Goal: Use online tool/utility: Utilize a website feature to perform a specific function

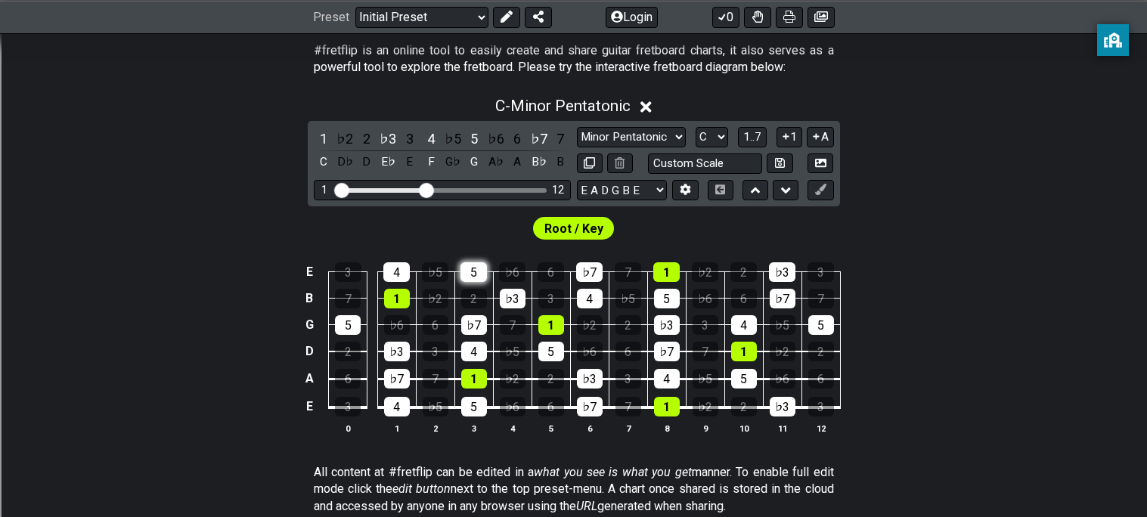
scroll to position [305, 0]
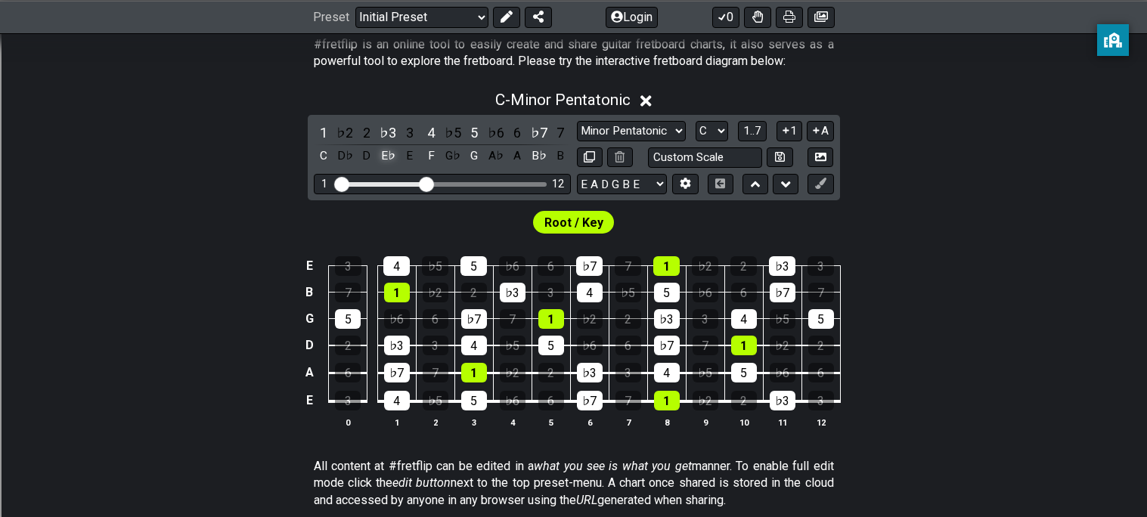
click at [385, 159] on div "E♭" at bounding box center [388, 156] width 20 height 20
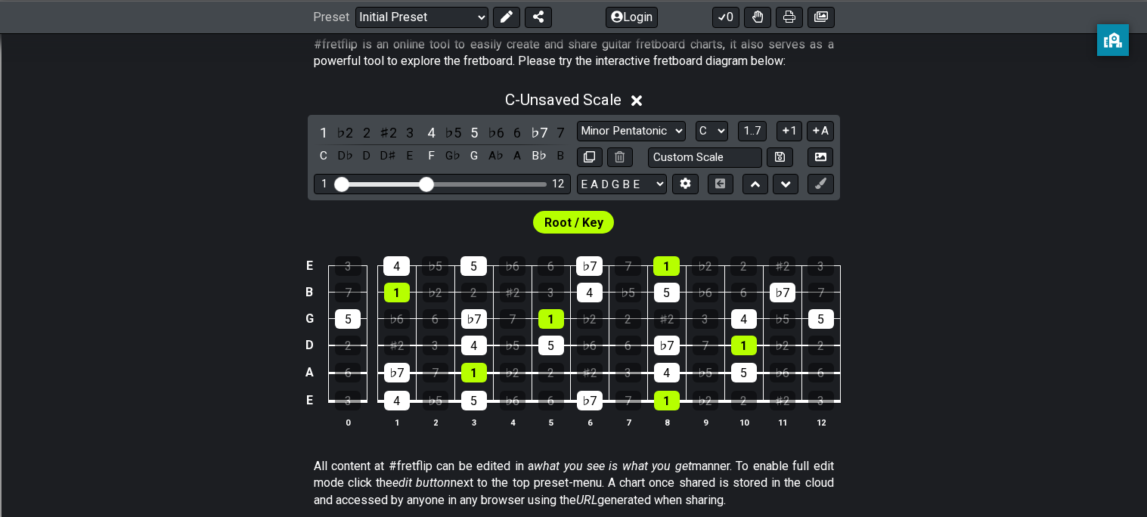
click at [385, 159] on div "D♯" at bounding box center [388, 156] width 20 height 20
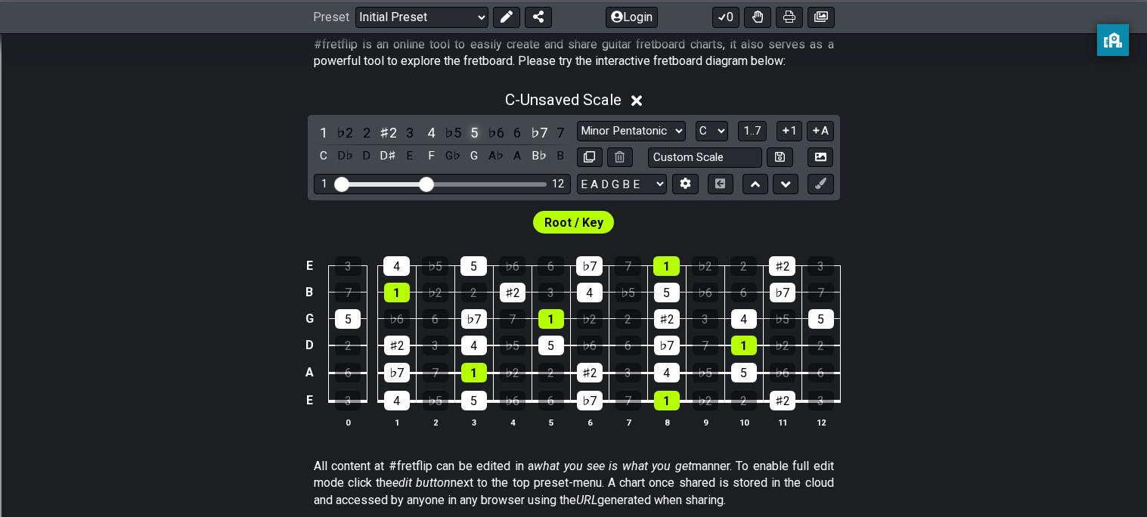
click at [472, 137] on div "5" at bounding box center [474, 132] width 20 height 20
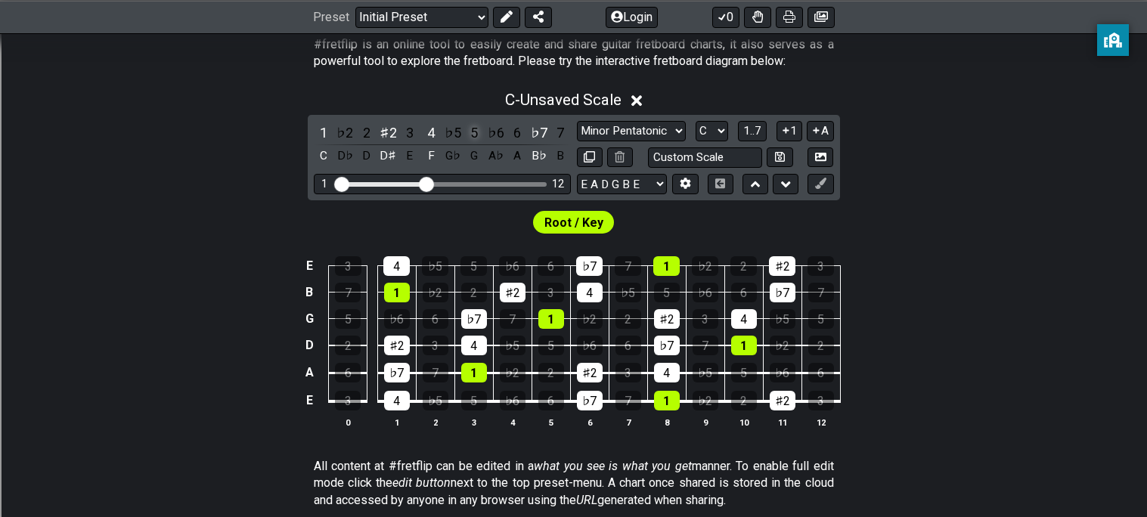
click at [472, 137] on div "5" at bounding box center [474, 132] width 20 height 20
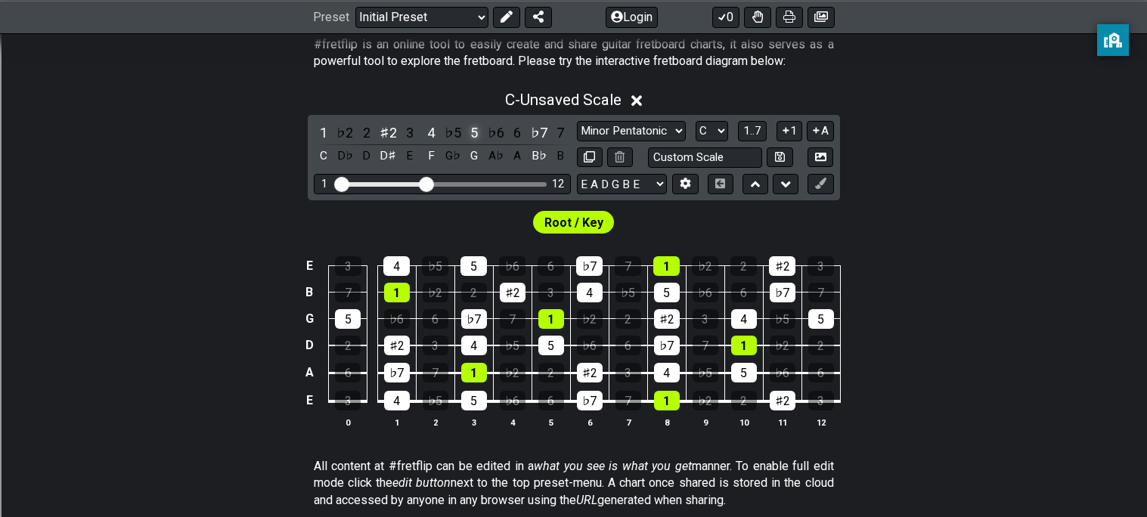
click at [472, 137] on div "5" at bounding box center [474, 132] width 20 height 20
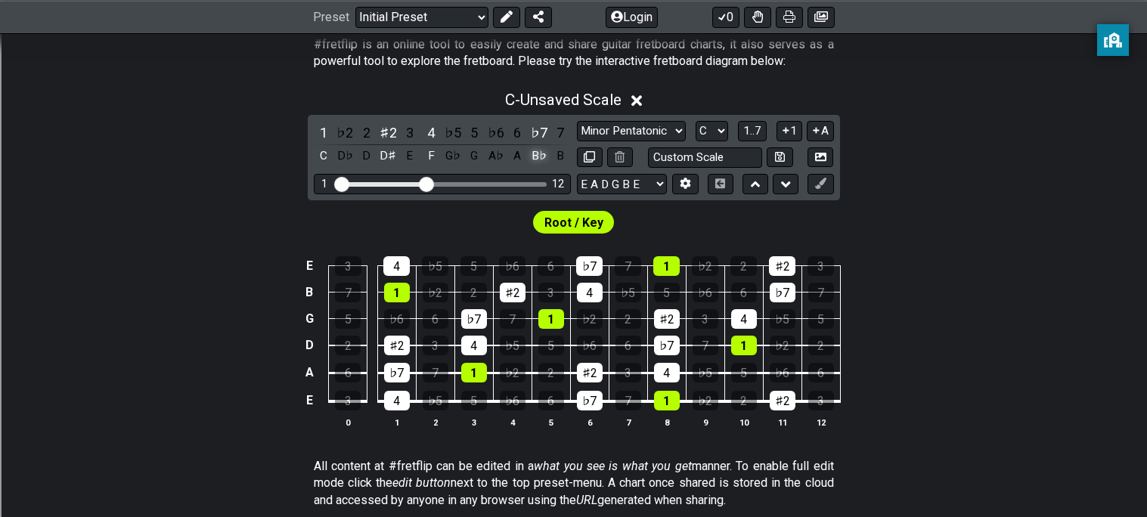
click at [532, 154] on div "B♭" at bounding box center [539, 156] width 20 height 20
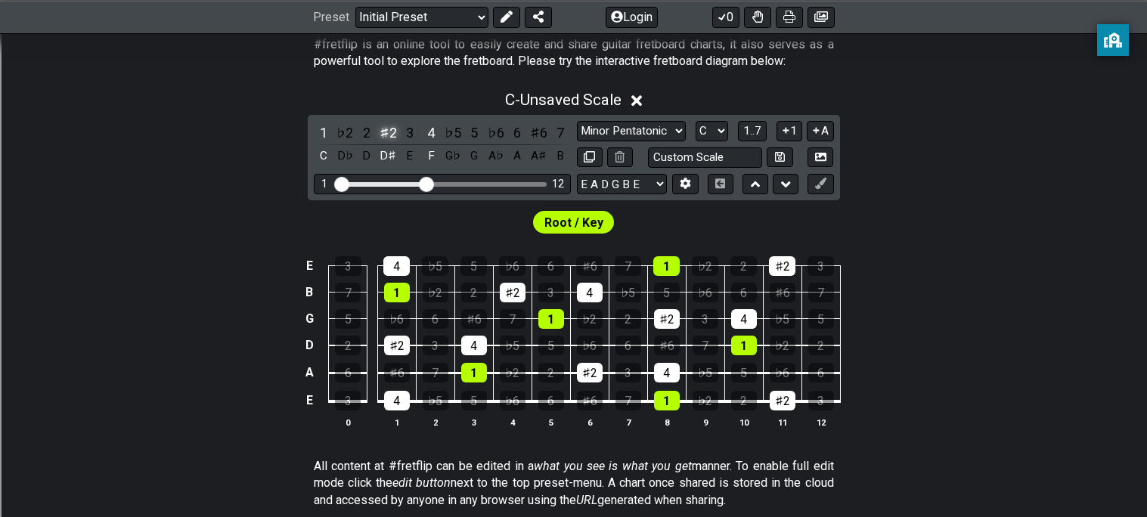
click at [392, 134] on div "♯2" at bounding box center [388, 132] width 20 height 20
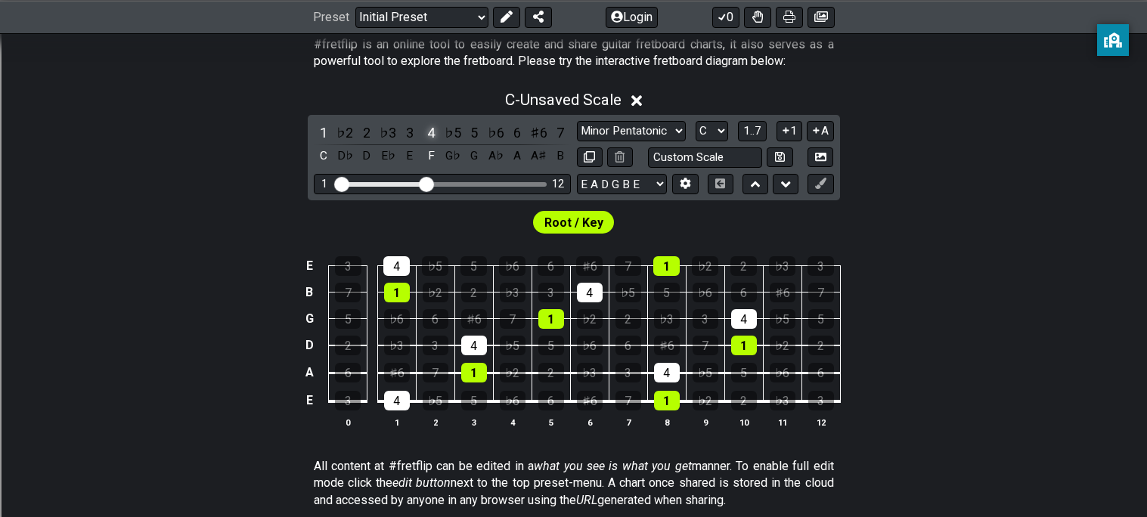
click at [430, 135] on div "4" at bounding box center [431, 132] width 20 height 20
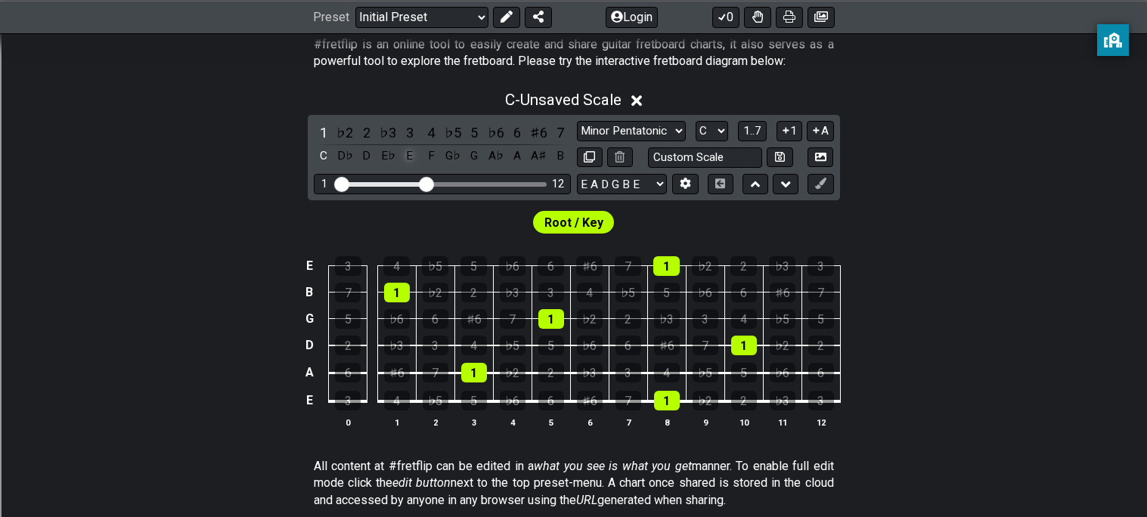
click at [409, 150] on div "E" at bounding box center [410, 156] width 20 height 20
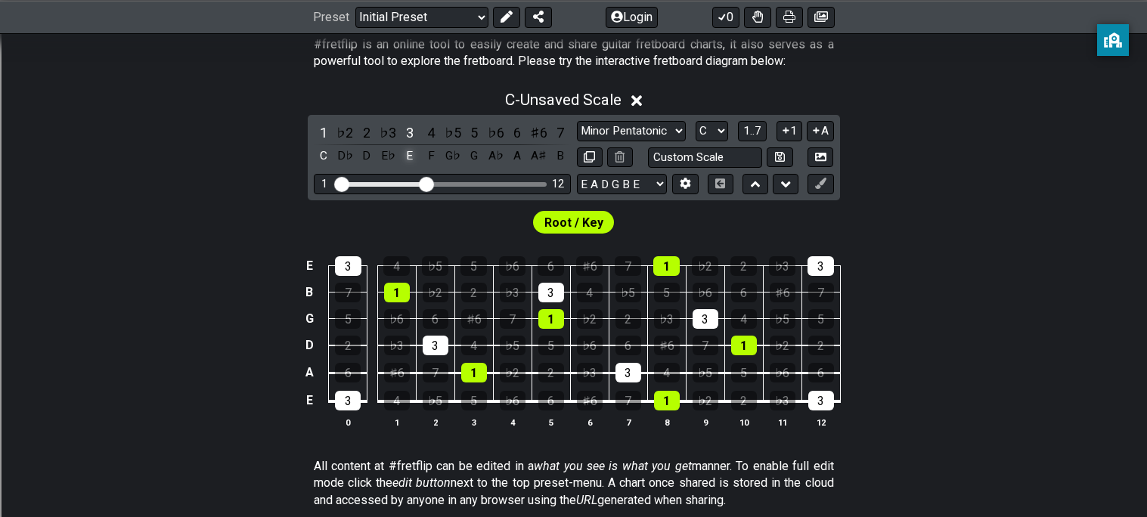
click at [416, 156] on div "E" at bounding box center [410, 156] width 20 height 20
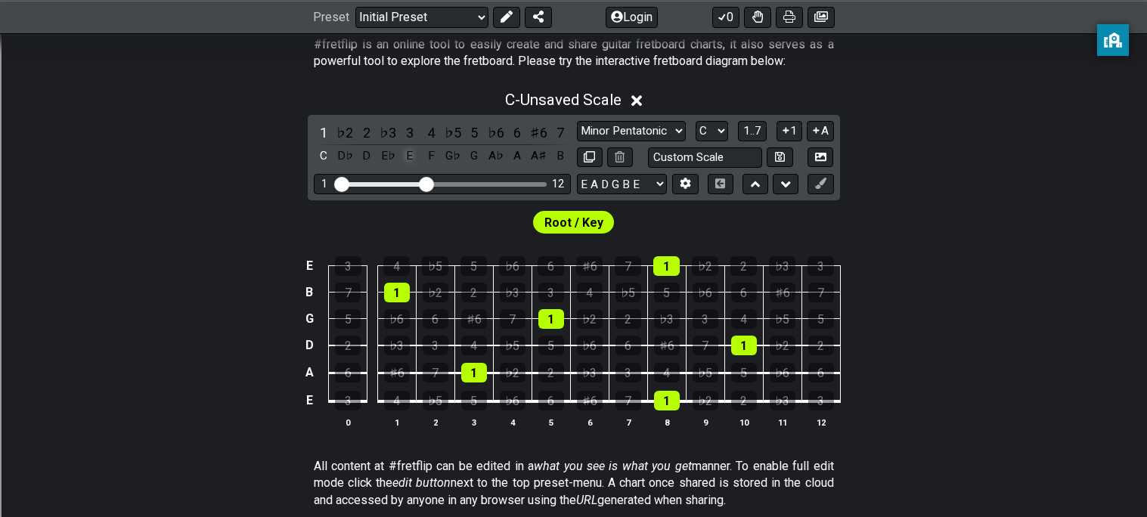
click at [410, 156] on div "E" at bounding box center [410, 156] width 20 height 20
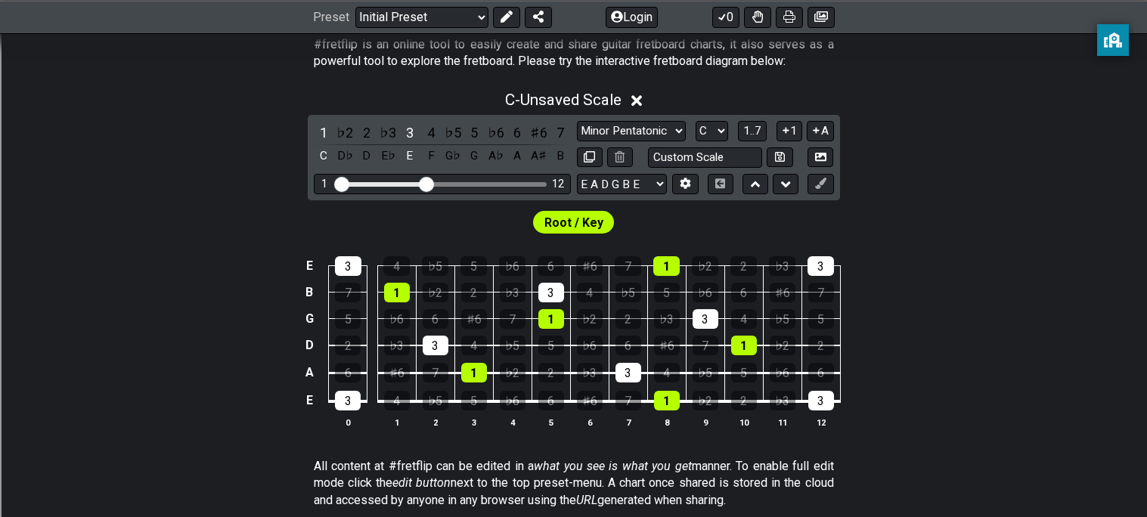
click at [576, 223] on span "Root / Key" at bounding box center [573, 223] width 59 height 22
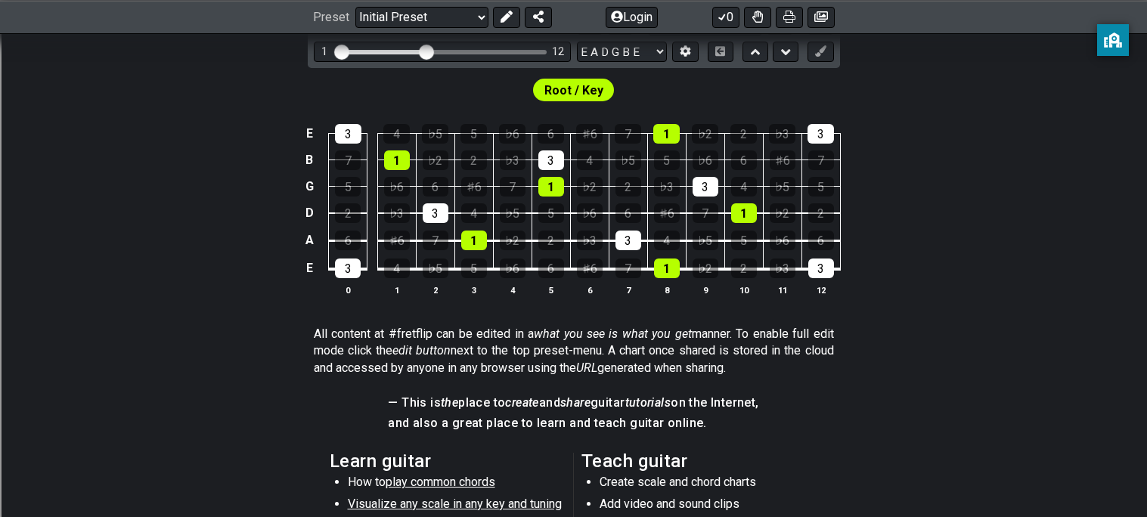
scroll to position [437, 0]
click at [555, 187] on div "1" at bounding box center [551, 188] width 26 height 20
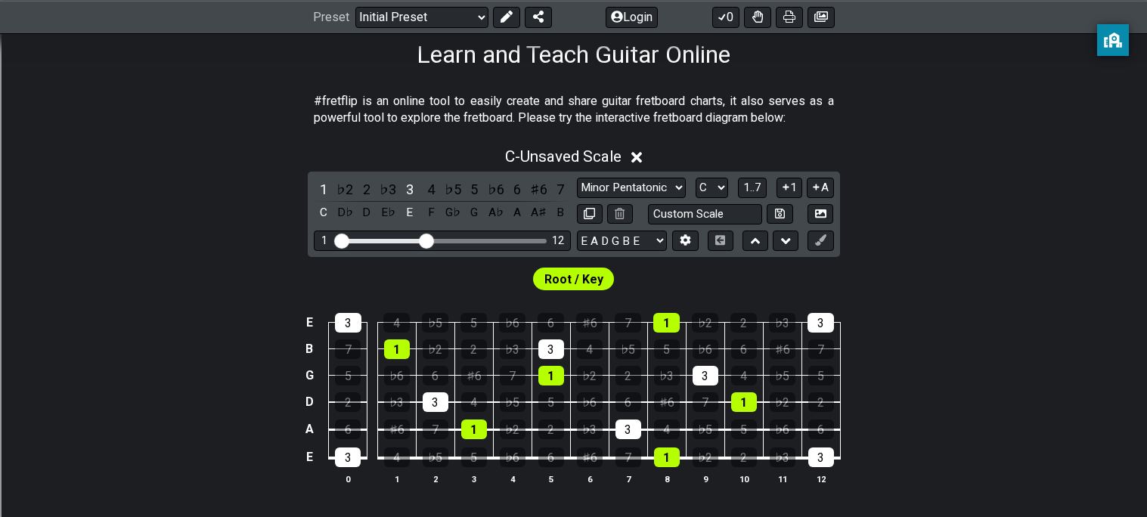
scroll to position [198, 0]
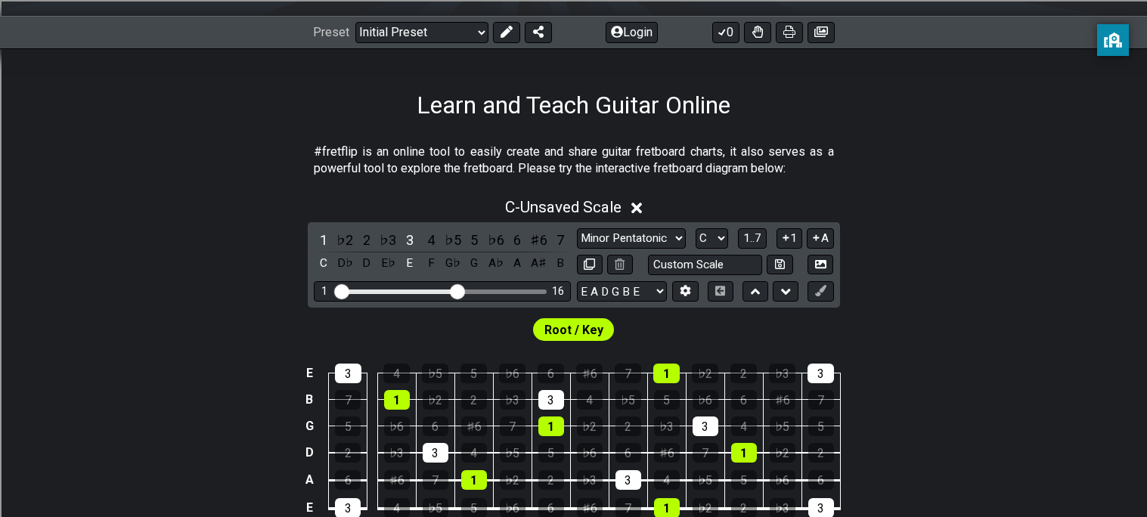
drag, startPoint x: 427, startPoint y: 292, endPoint x: 460, endPoint y: 294, distance: 32.5
click at [460, 290] on input "Visible fret range" at bounding box center [442, 290] width 215 height 0
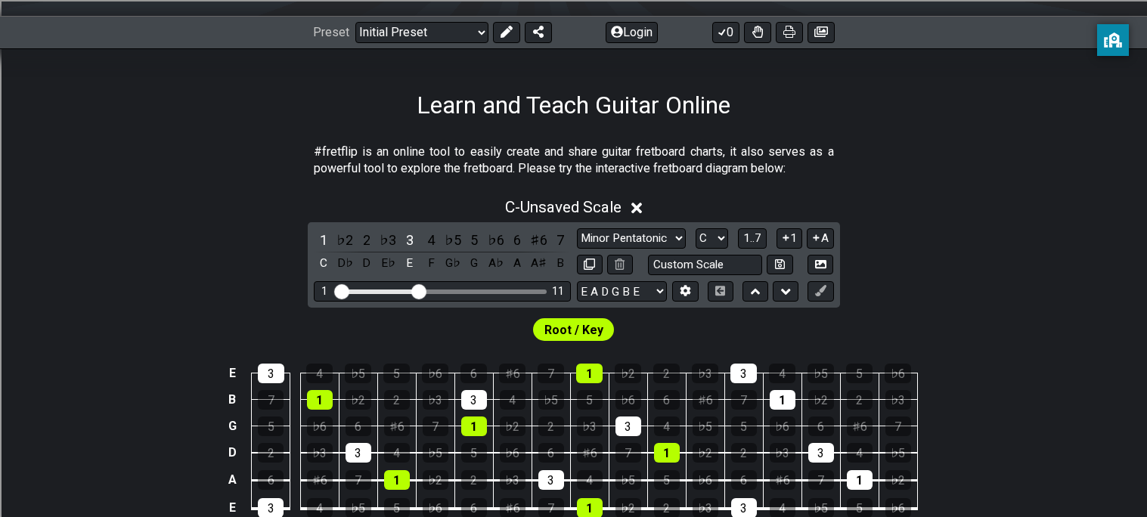
drag, startPoint x: 454, startPoint y: 292, endPoint x: 422, endPoint y: 292, distance: 32.5
click at [422, 290] on input "Visible fret range" at bounding box center [442, 290] width 215 height 0
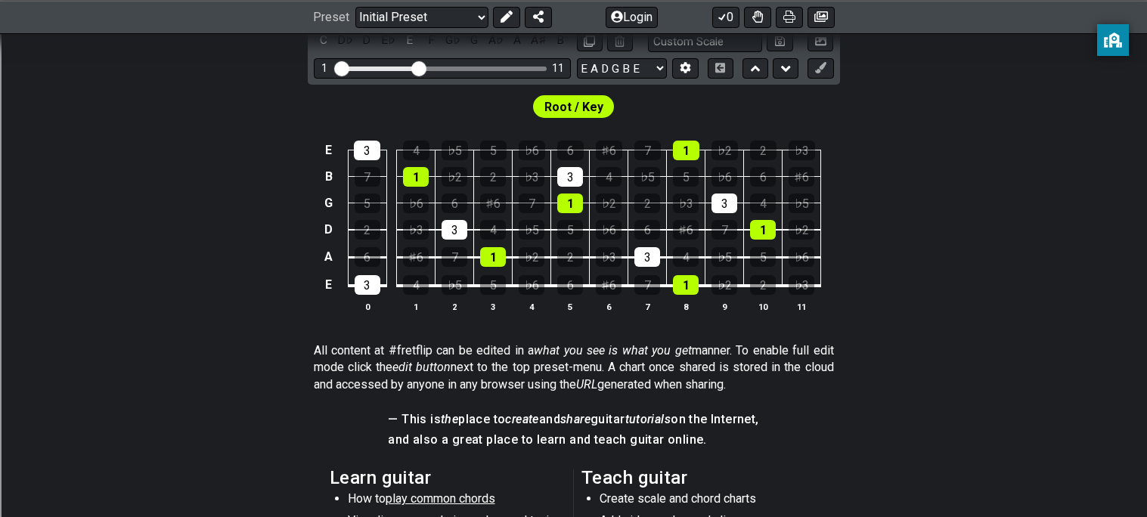
scroll to position [426, 0]
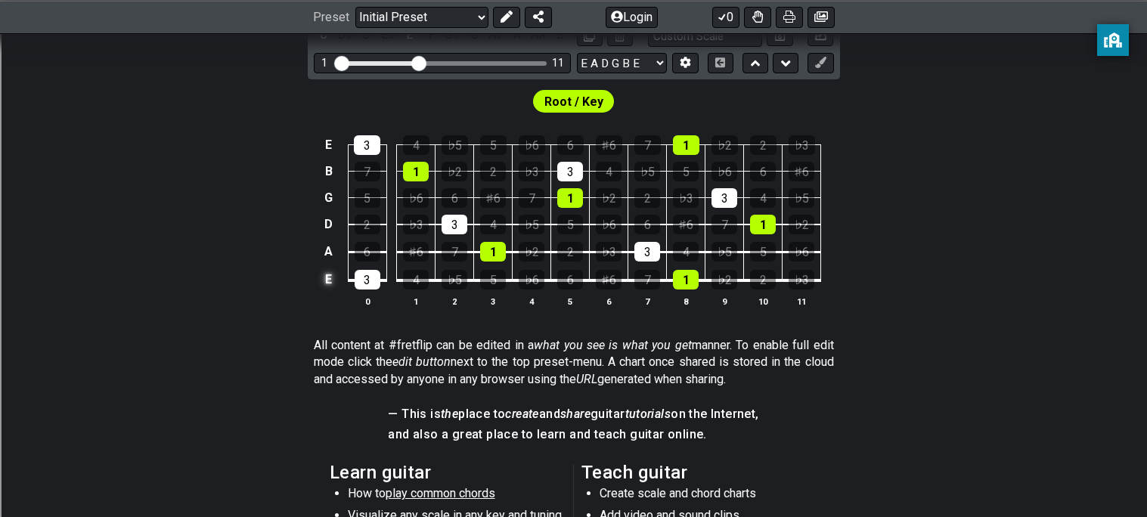
click at [328, 278] on td "E" at bounding box center [329, 279] width 18 height 29
click at [328, 286] on td "x" at bounding box center [329, 279] width 18 height 29
click at [320, 284] on td "o" at bounding box center [329, 279] width 18 height 29
click at [333, 283] on td at bounding box center [329, 279] width 18 height 29
drag, startPoint x: 494, startPoint y: 320, endPoint x: 332, endPoint y: 300, distance: 163.8
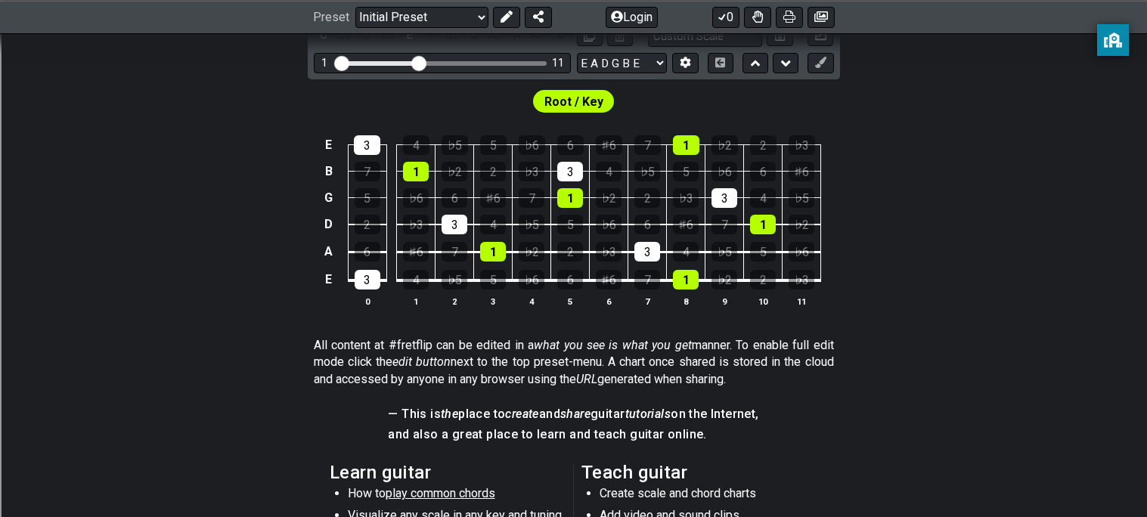
click at [332, 300] on div "E 3 4 ♭5 5 ♭6 6 ♯6 7 1 ♭2 2 ♭3 B 7 1 ♭2 2 ♭3 3 4 ♭5 5 ♭6 6 ♯6 G 5 ♭6 6 ♯6 7 1 ♭…" at bounding box center [573, 222] width 1147 height 212
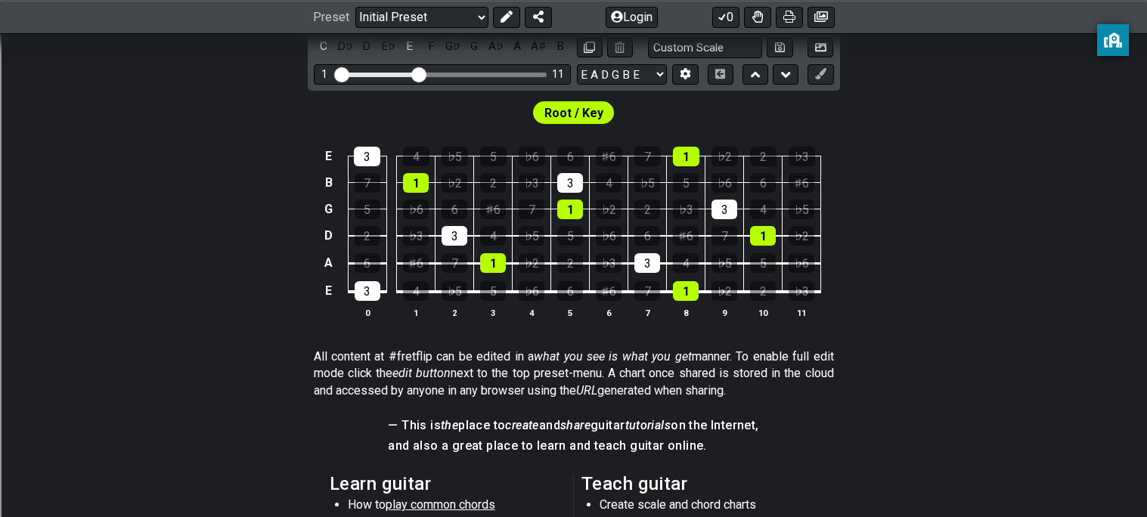
scroll to position [265, 0]
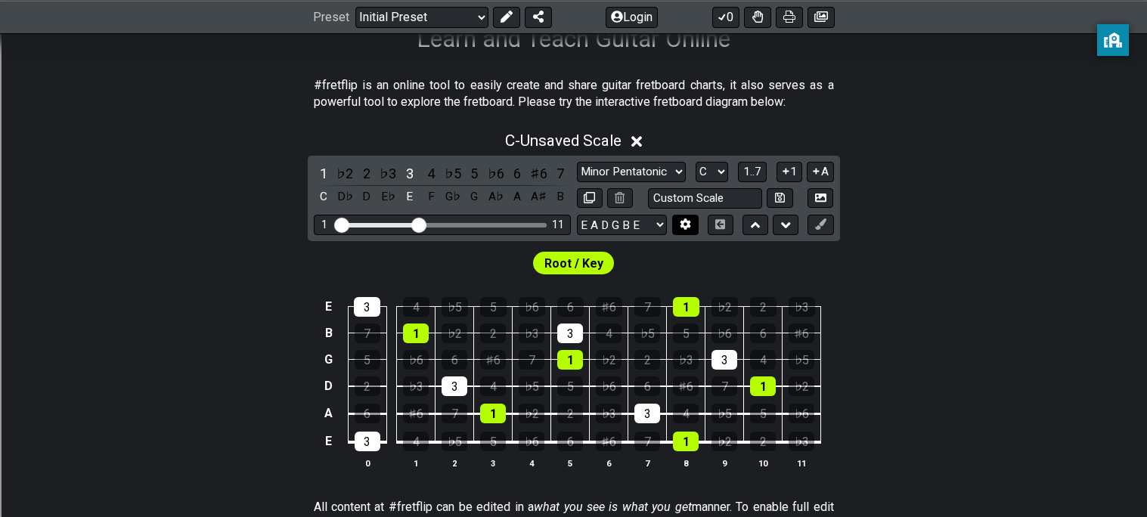
click at [687, 227] on icon at bounding box center [685, 224] width 11 height 11
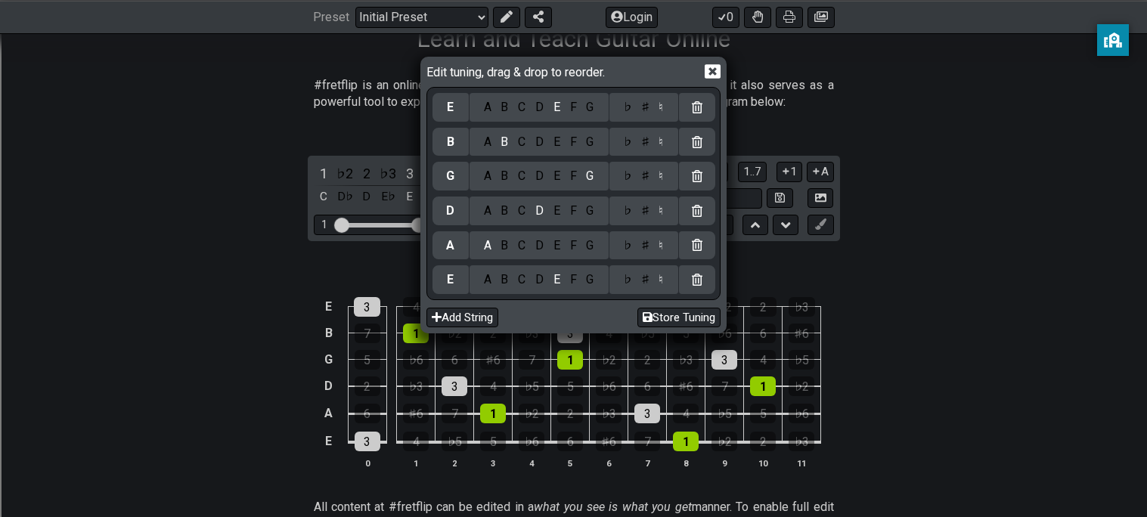
click at [712, 73] on icon at bounding box center [712, 71] width 16 height 14
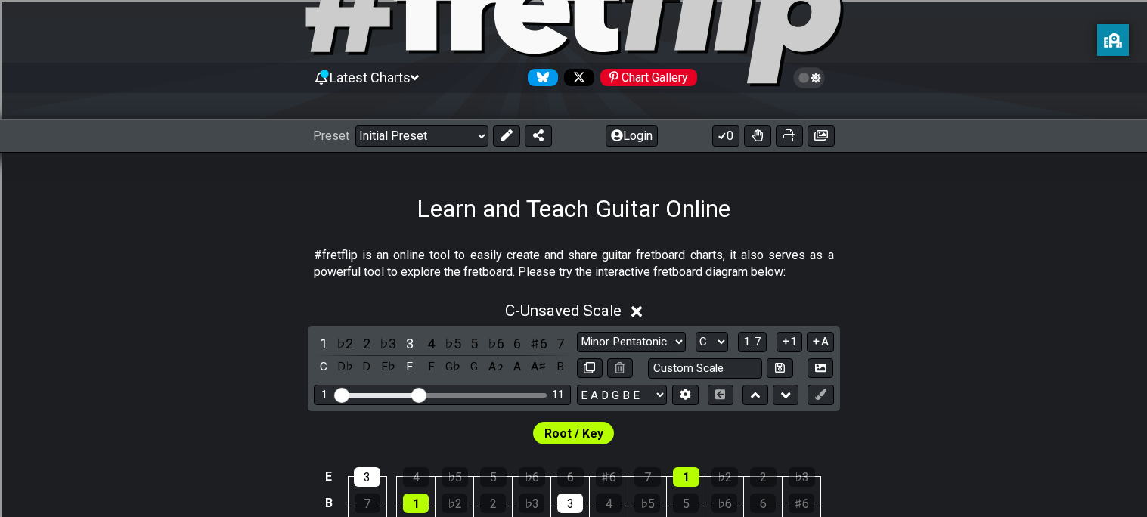
scroll to position [91, 0]
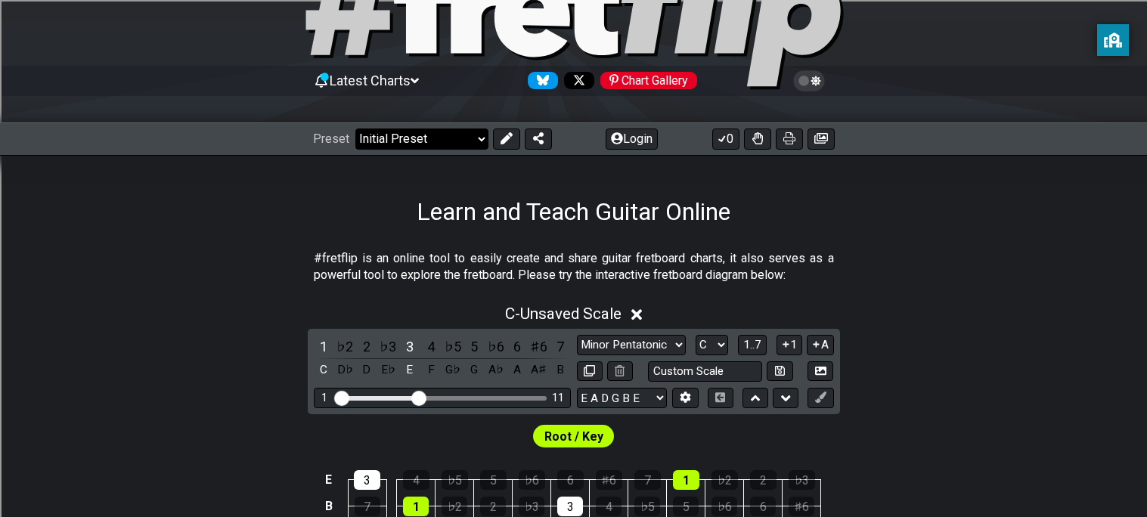
click at [472, 138] on select "Welcome to #fretflip! Initial Preset Custom Preset Minor Pentatonic Major Penta…" at bounding box center [421, 138] width 133 height 21
click at [355, 128] on select "Welcome to #fretflip! Initial Preset Custom Preset Minor Pentatonic Major Penta…" at bounding box center [421, 138] width 133 height 21
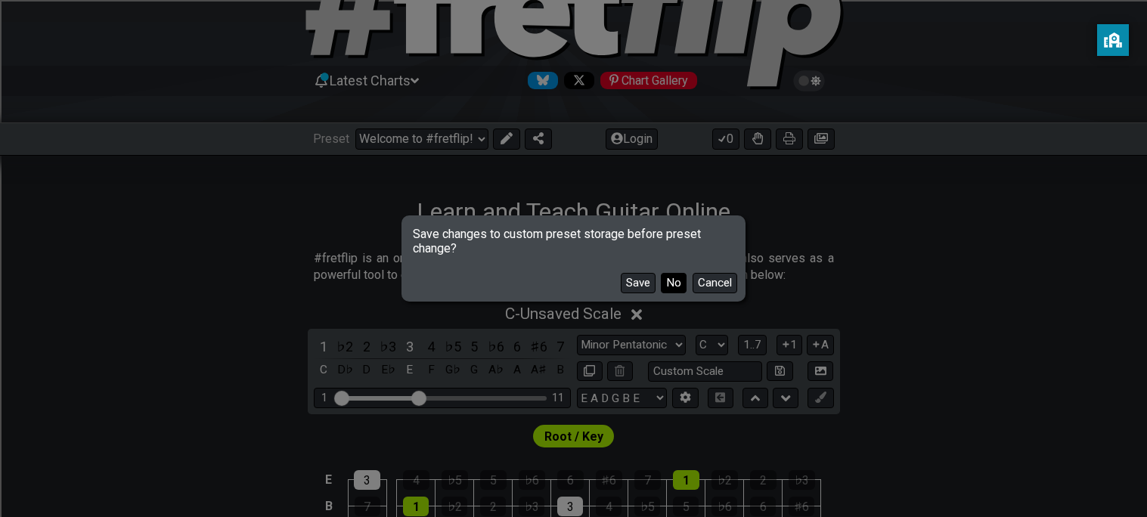
click at [670, 287] on button "No" at bounding box center [674, 283] width 26 height 20
select select "/common-guitar-chords"
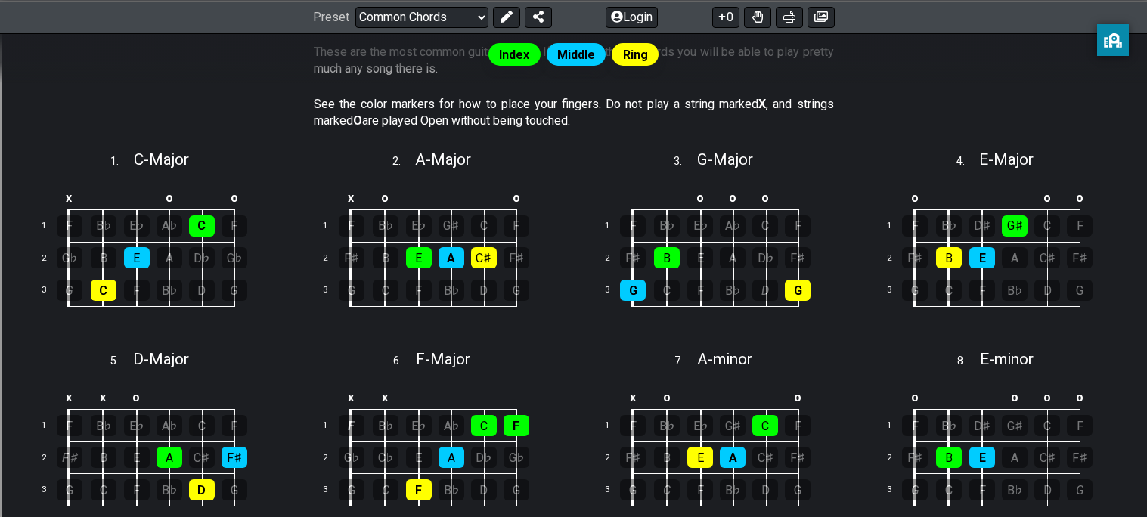
scroll to position [356, 0]
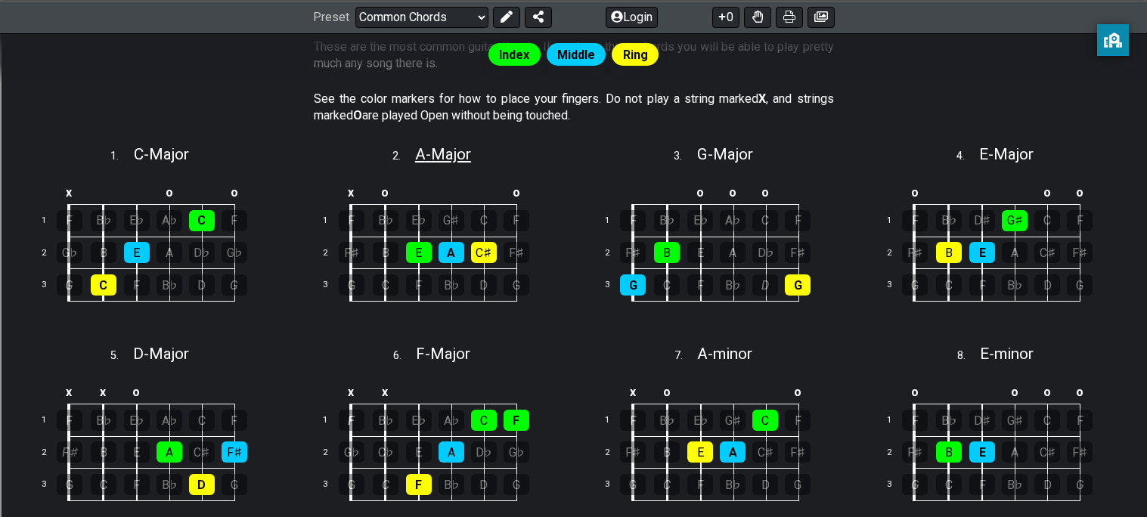
click at [428, 153] on span "A - Major" at bounding box center [443, 154] width 56 height 18
select select "A"
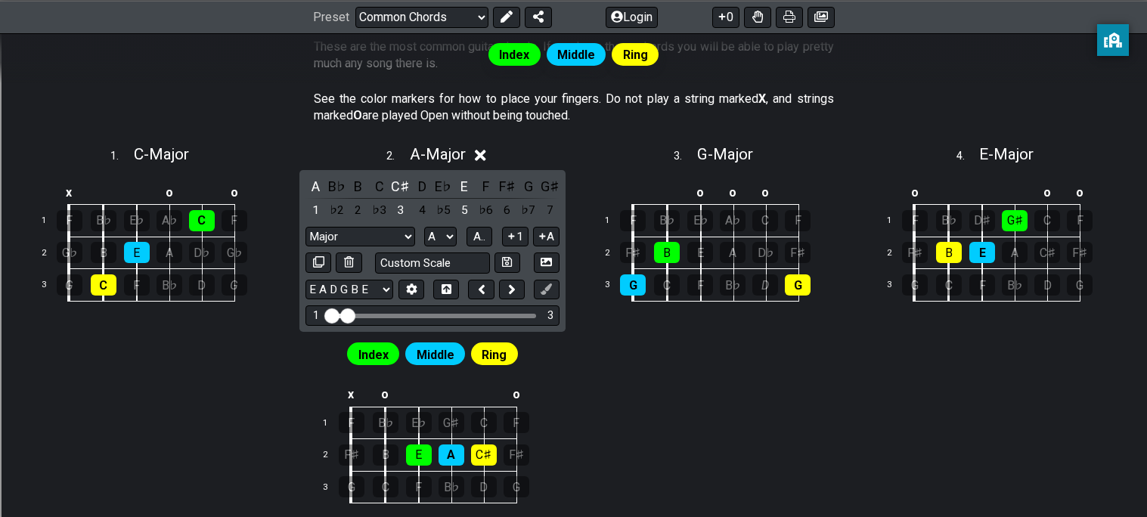
click at [489, 354] on span "Ring" at bounding box center [493, 355] width 25 height 22
